Goal: Transaction & Acquisition: Download file/media

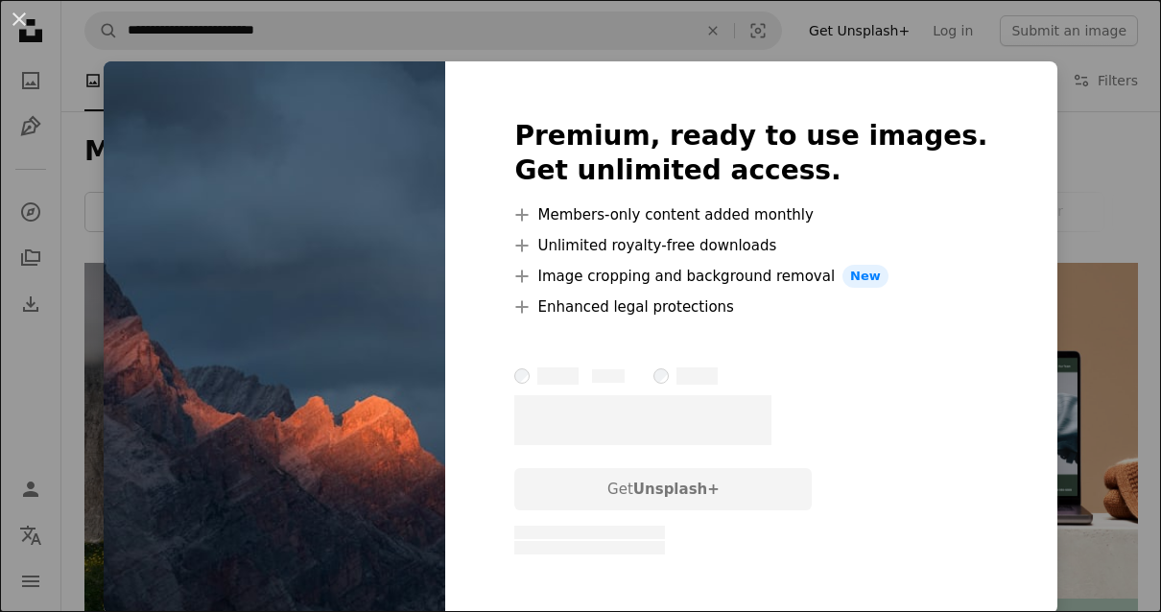
scroll to position [6513, 0]
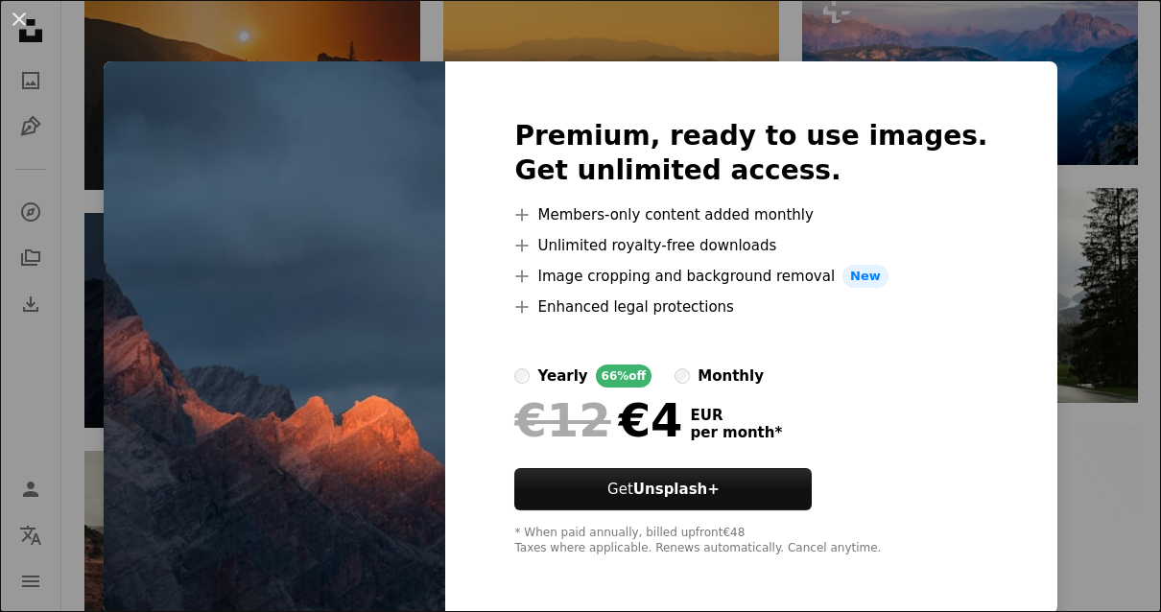
click at [1048, 449] on div "An X shape Premium, ready to use images. Get unlimited access. A plus sign Memb…" at bounding box center [580, 306] width 1161 height 612
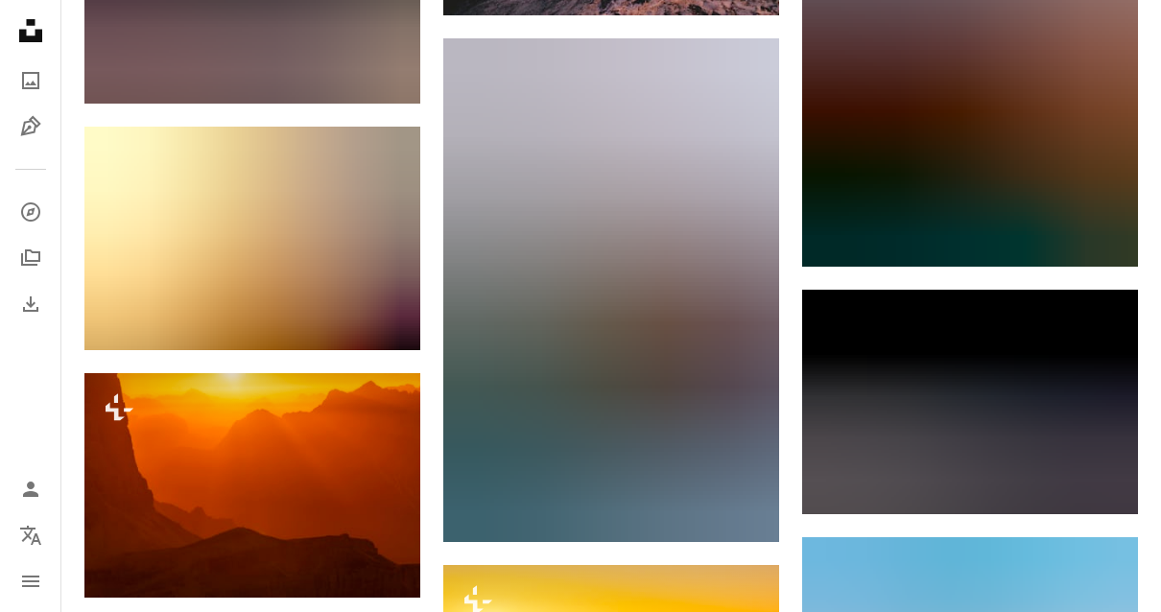
scroll to position [19386, 0]
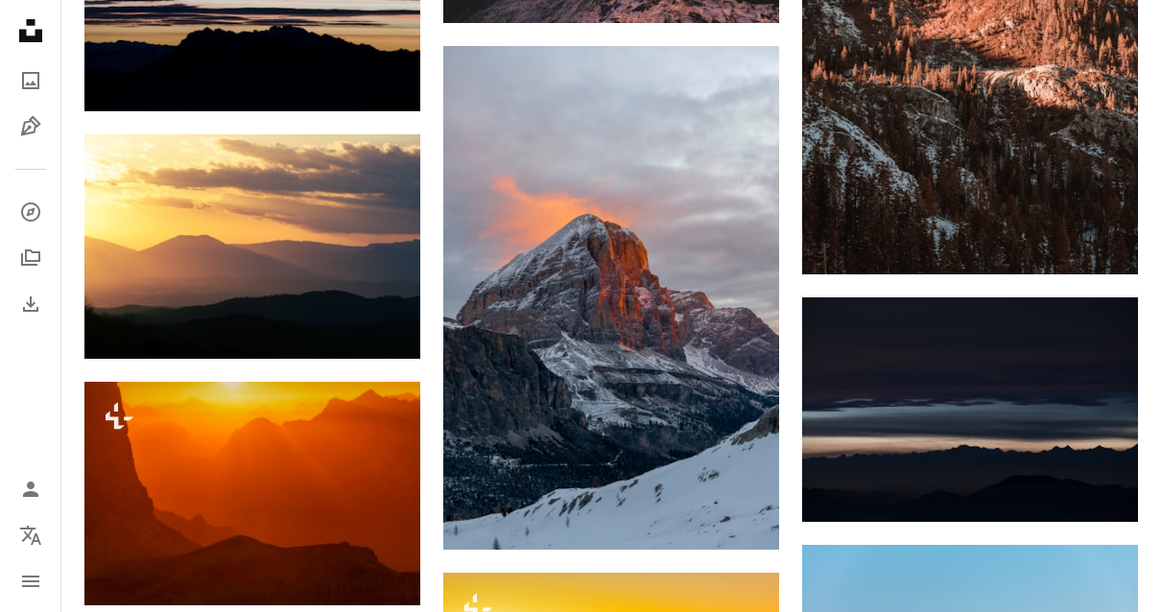
click at [754, 512] on link "Arrow pointing down" at bounding box center [740, 515] width 38 height 31
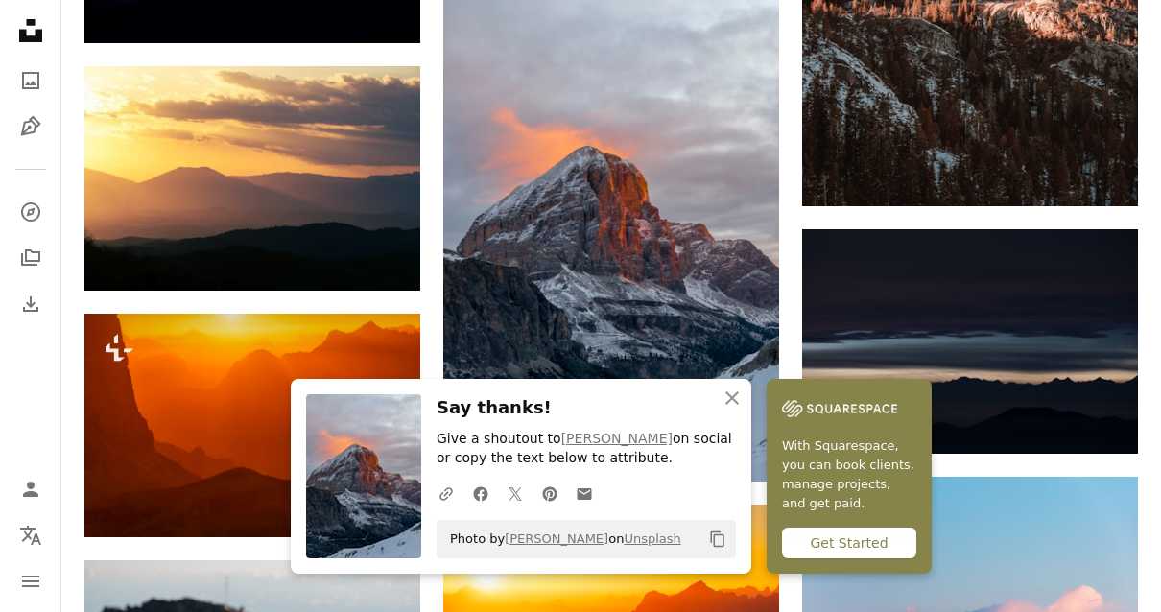
click at [729, 405] on icon "button" at bounding box center [731, 397] width 13 height 13
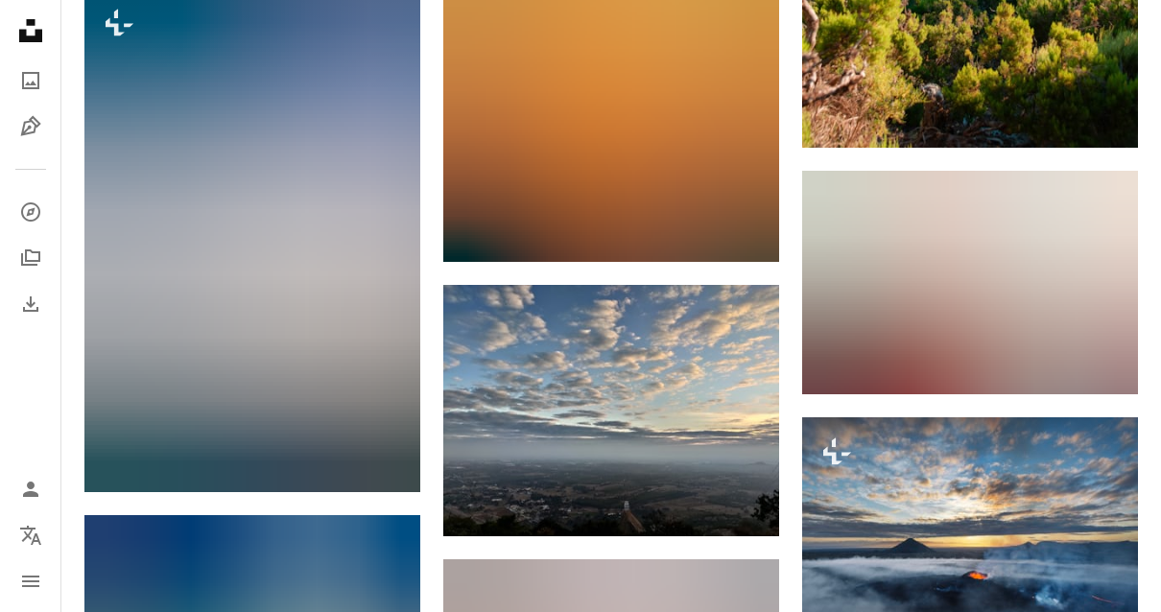
scroll to position [29741, 0]
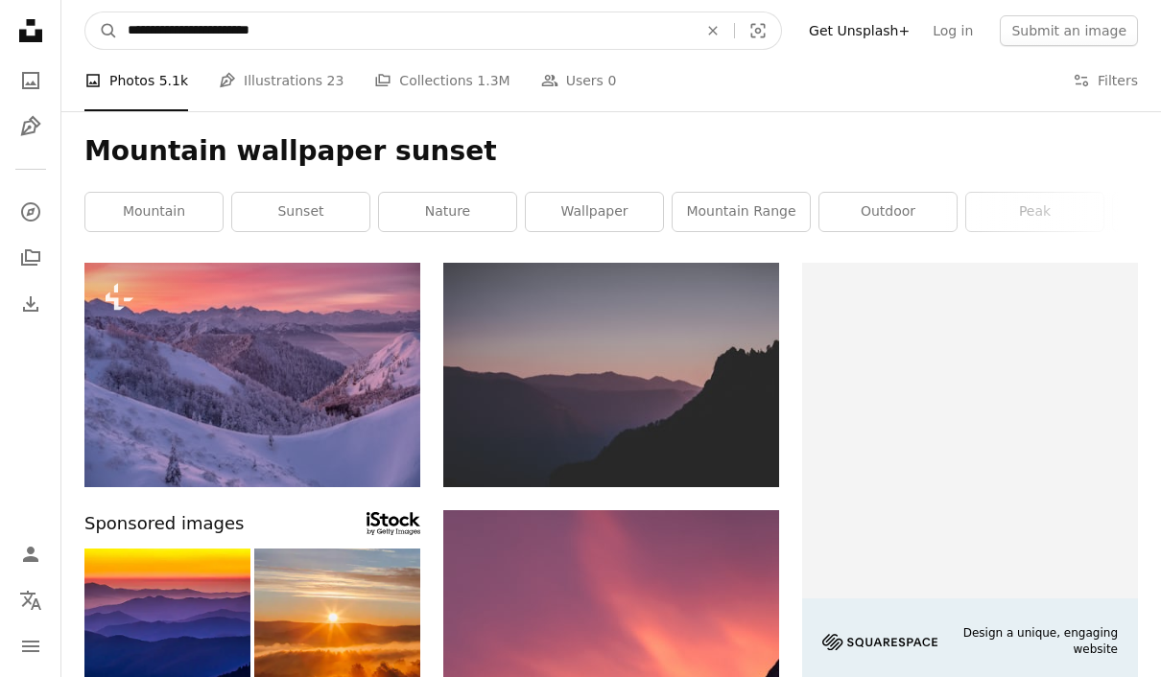
click at [773, 26] on icon "Visual search" at bounding box center [758, 30] width 46 height 19
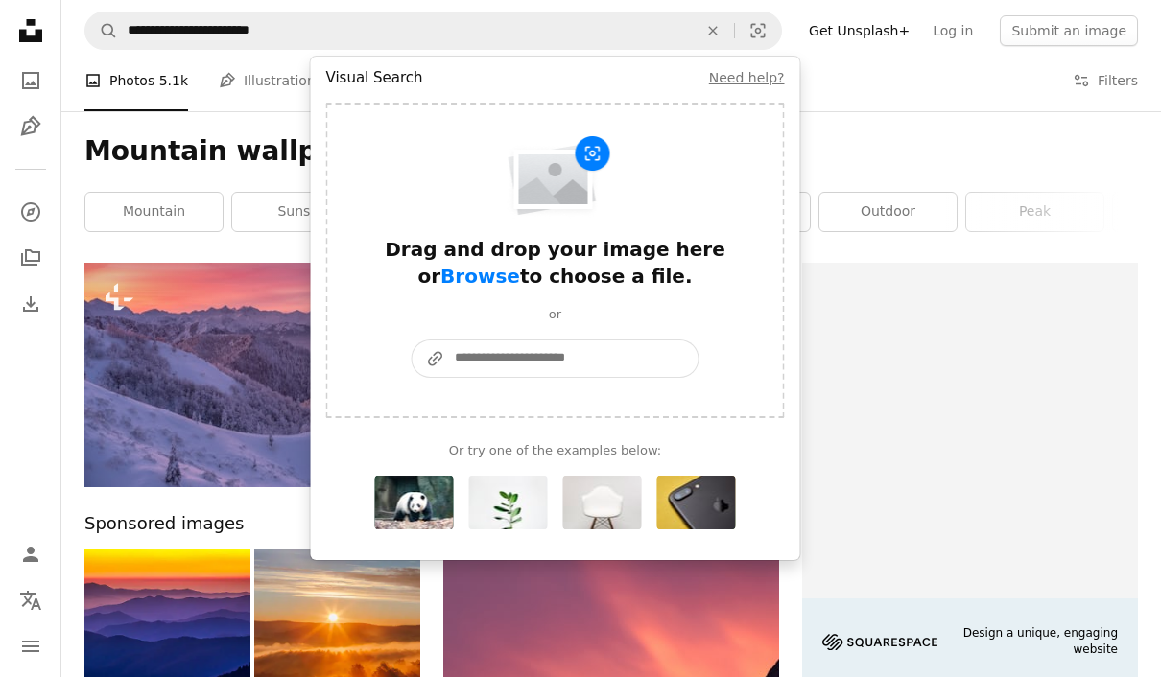
click at [539, 355] on input "A URL sharing icon (chains) Paste an image or a URL" at bounding box center [571, 359] width 253 height 36
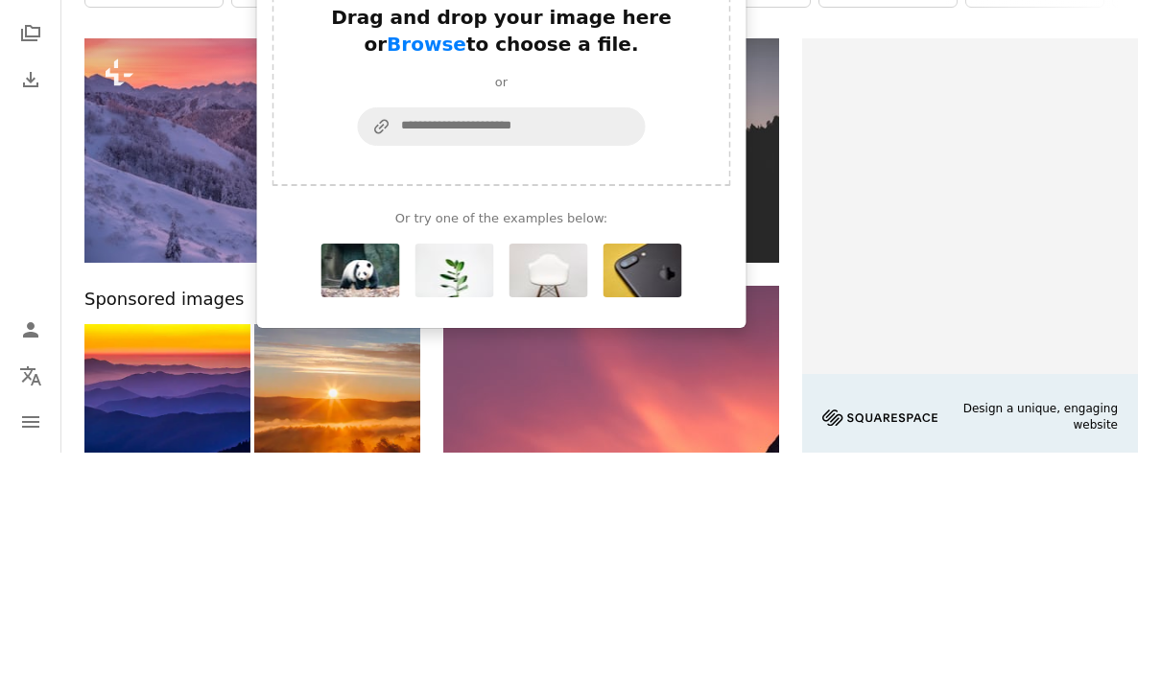
click at [466, 257] on span "Browse" at bounding box center [427, 268] width 80 height 23
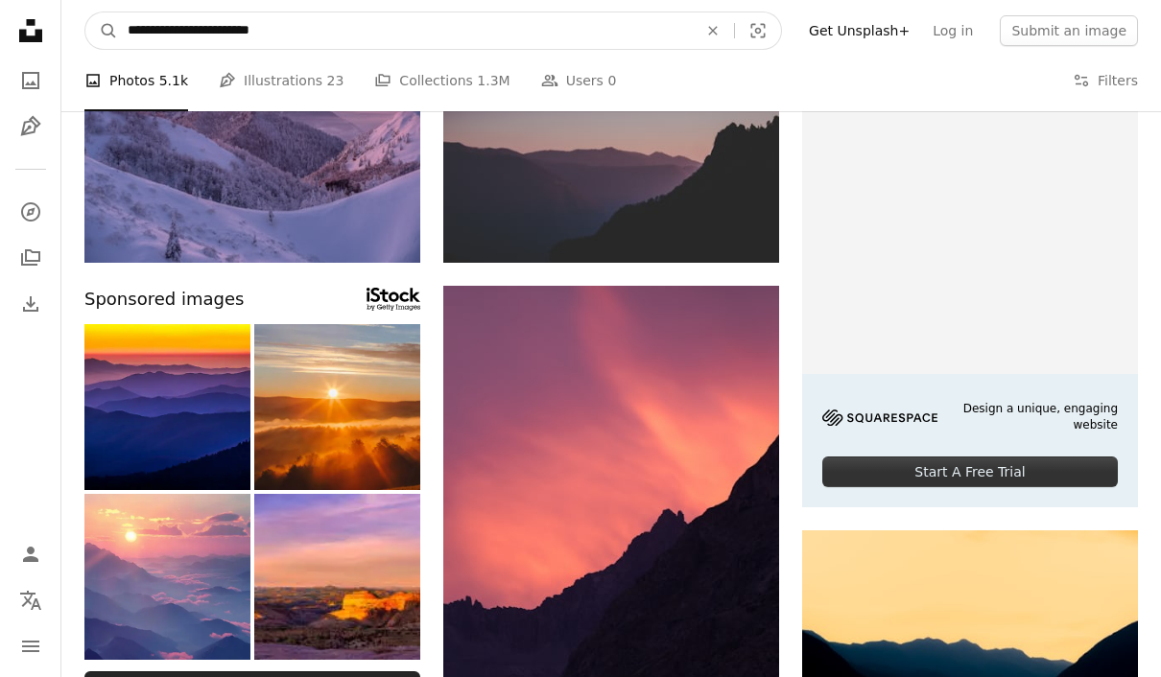
click at [781, 28] on icon "Visual search" at bounding box center [758, 30] width 46 height 19
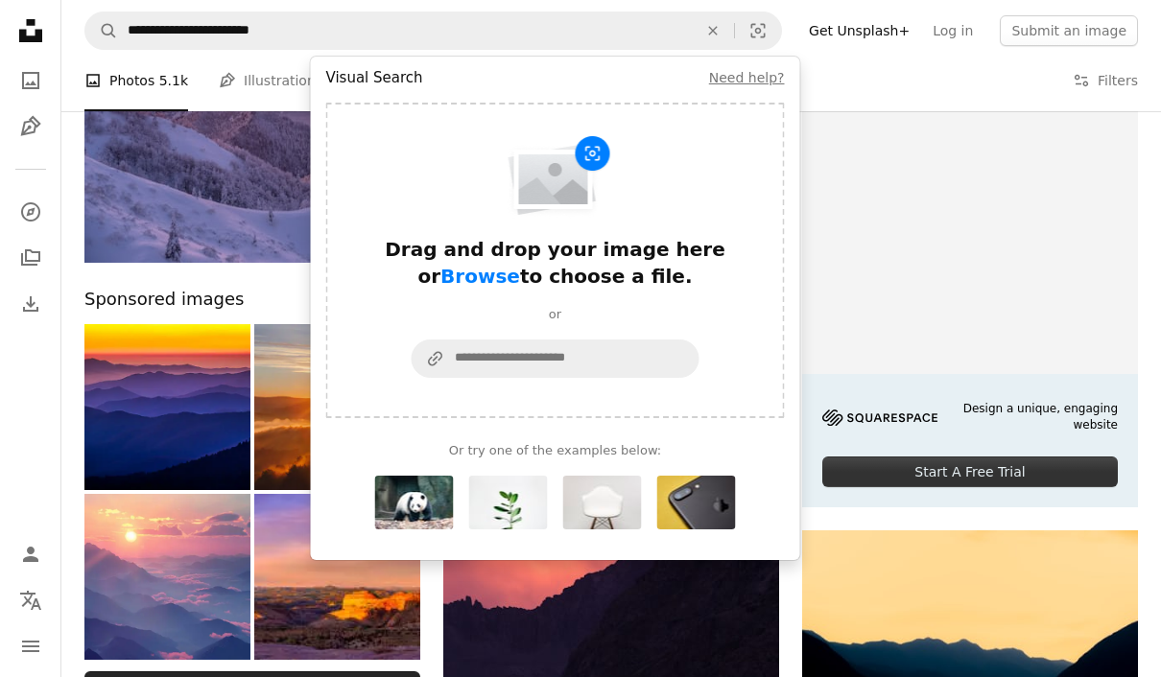
click at [520, 265] on span "Browse" at bounding box center [480, 276] width 80 height 23
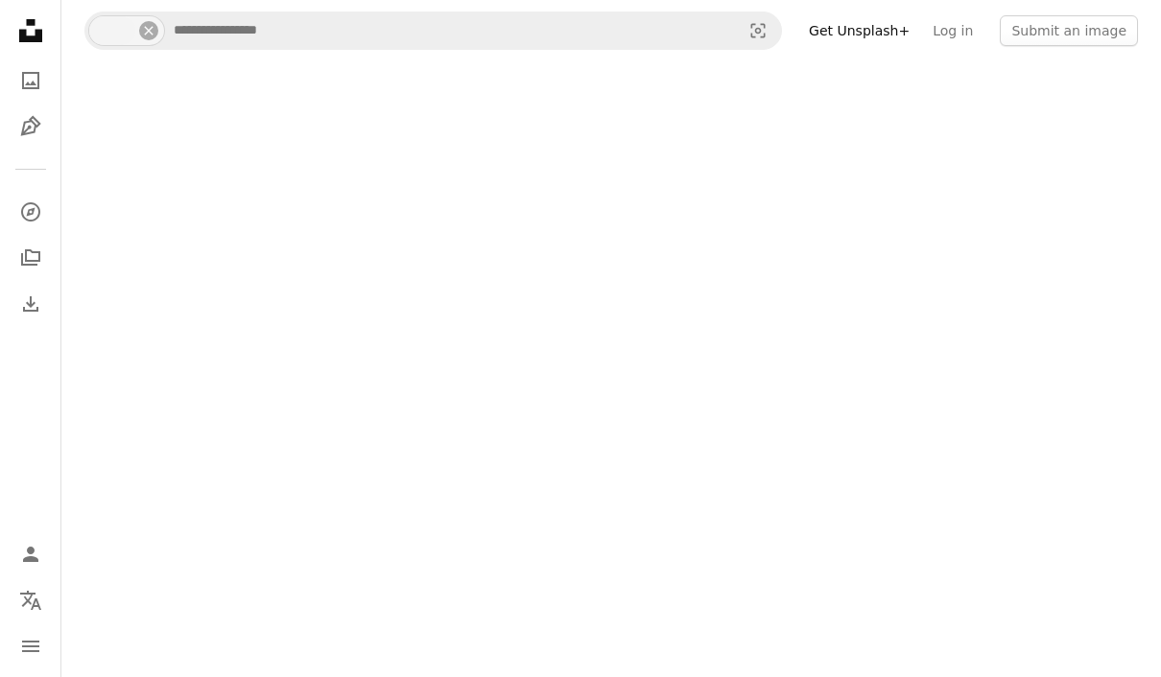
scroll to position [68, 0]
